Goal: Check status

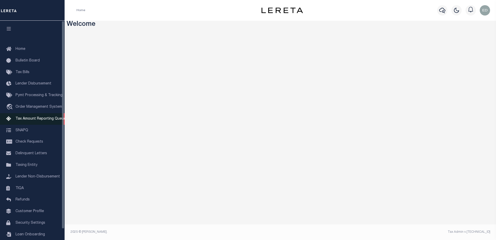
click at [36, 119] on span "Tax Amount Reporting Queue" at bounding box center [40, 119] width 50 height 4
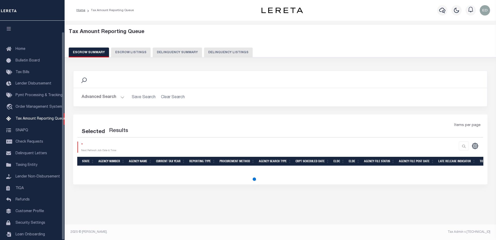
select select "100"
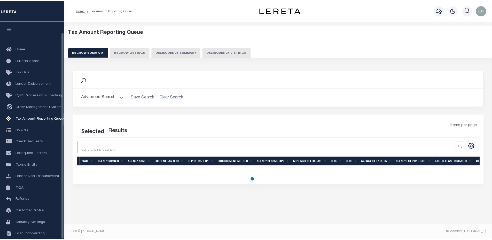
scroll to position [12, 0]
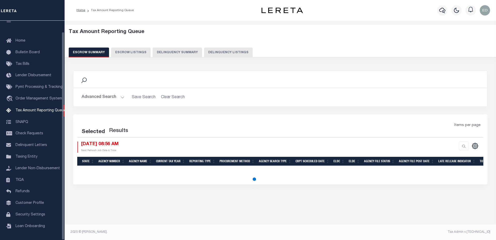
select select "100"
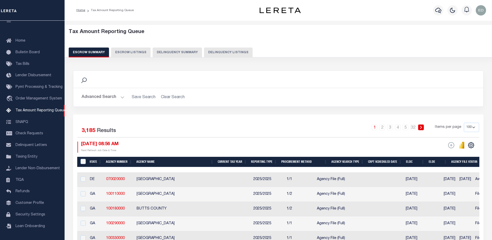
scroll to position [26, 0]
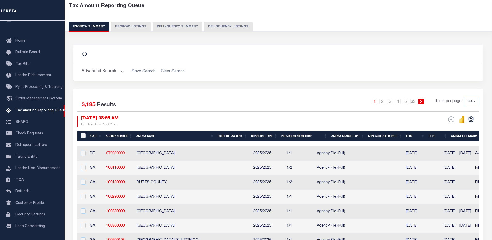
click at [110, 151] on link "070020000" at bounding box center [115, 153] width 19 height 4
checkbox input "true"
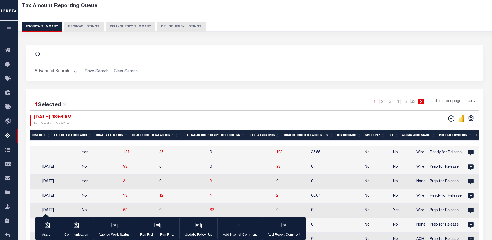
scroll to position [0, 490]
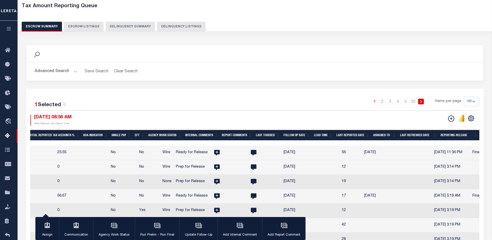
drag, startPoint x: 414, startPoint y: 141, endPoint x: 468, endPoint y: 141, distance: 54.5
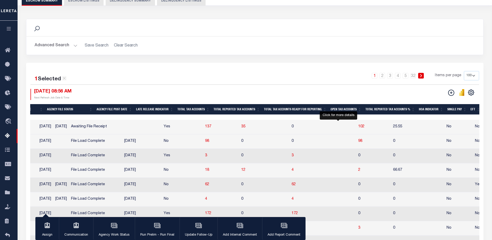
click at [358, 125] on span "102" at bounding box center [361, 127] width 6 height 4
select select "100"
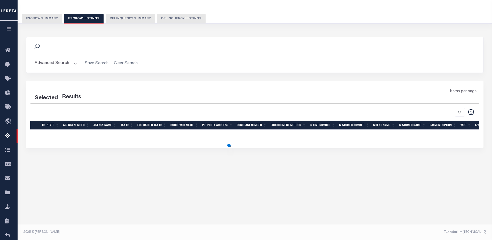
select select "100"
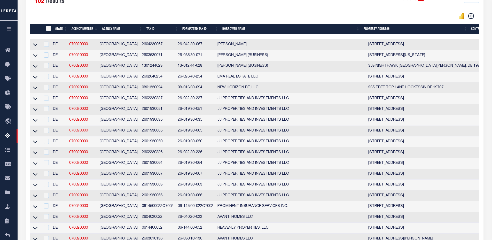
click at [79, 131] on link "070020000" at bounding box center [78, 131] width 19 height 4
checkbox input "true"
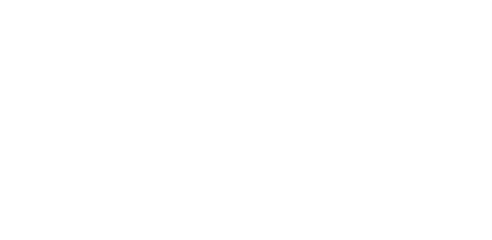
select select
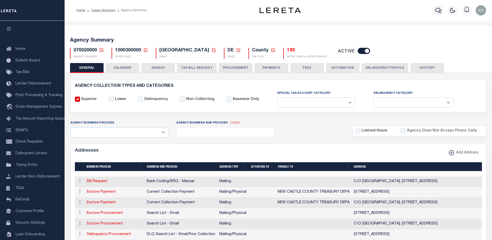
select select
